Goal: Navigation & Orientation: Find specific page/section

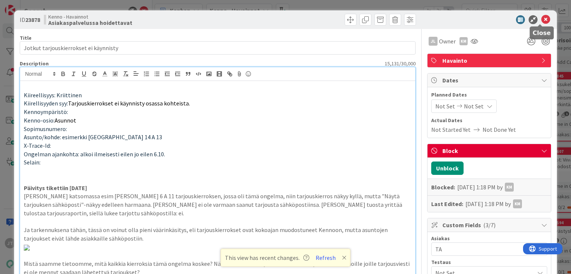
click at [541, 18] on icon at bounding box center [545, 19] width 9 height 9
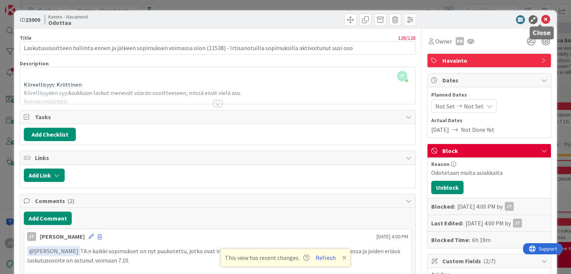
click at [541, 19] on icon at bounding box center [545, 19] width 9 height 9
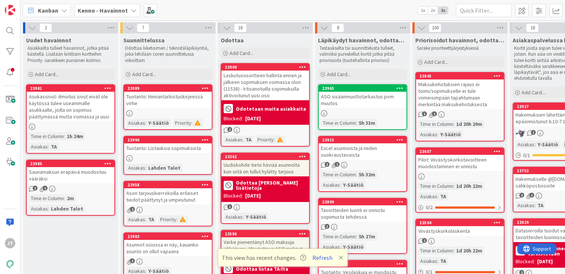
click at [100, 10] on b "Kenno - Havainnot" at bounding box center [103, 10] width 50 height 7
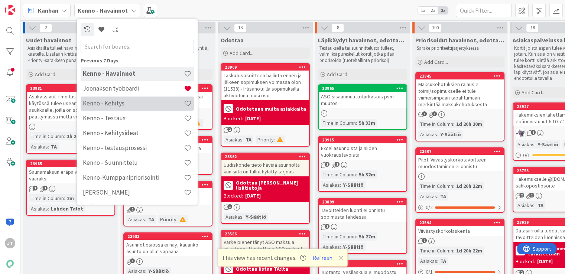
click at [93, 100] on h4 "Kenno - Kehitys" at bounding box center [133, 103] width 101 height 7
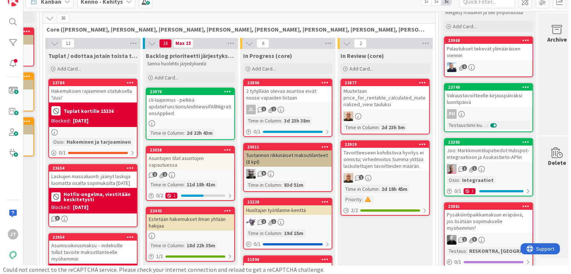
scroll to position [15, 84]
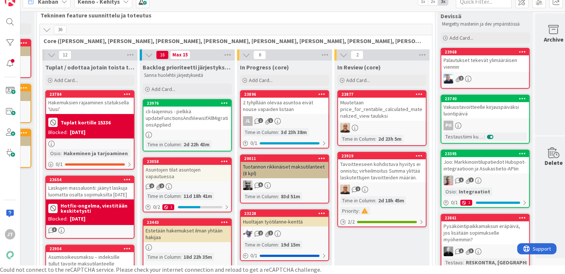
click at [379, 171] on div "Tavoitteeseen kohdistuva hyvitys ei onnistu; virheilmoitus Summa ylittää laskut…" at bounding box center [382, 170] width 88 height 23
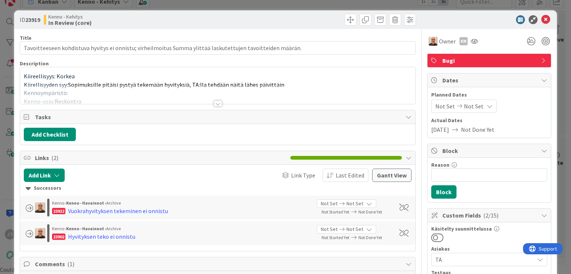
click at [215, 104] on div at bounding box center [218, 104] width 8 height 6
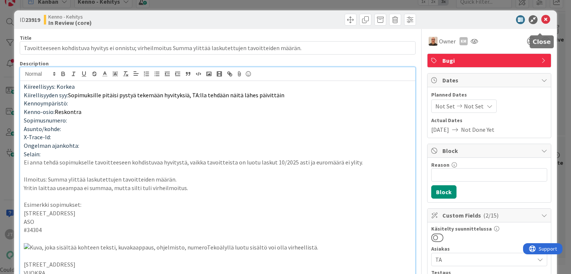
click at [541, 16] on icon at bounding box center [545, 19] width 9 height 9
